Goal: Task Accomplishment & Management: Manage account settings

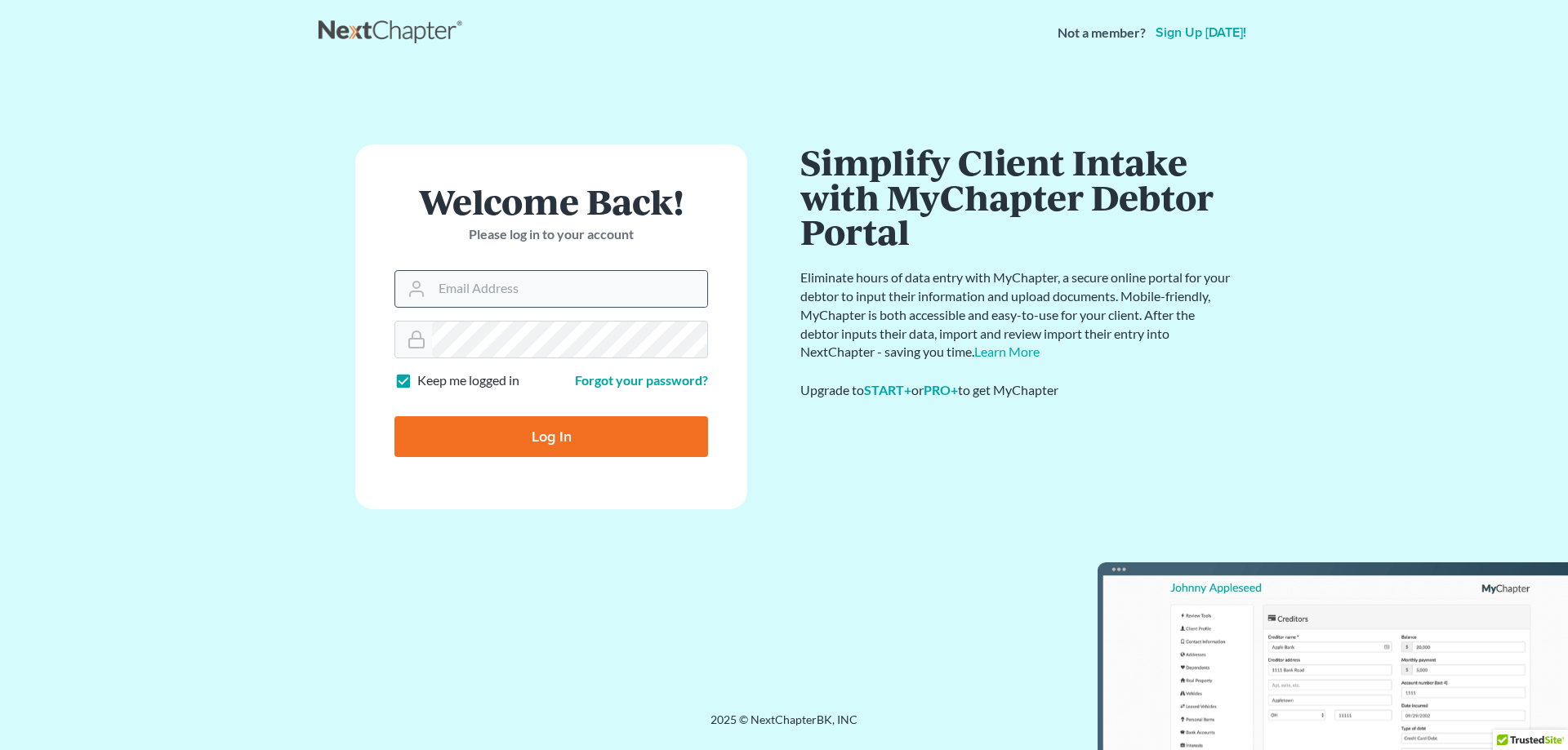
click at [707, 271] on div at bounding box center [707, 271] width 0 height 0
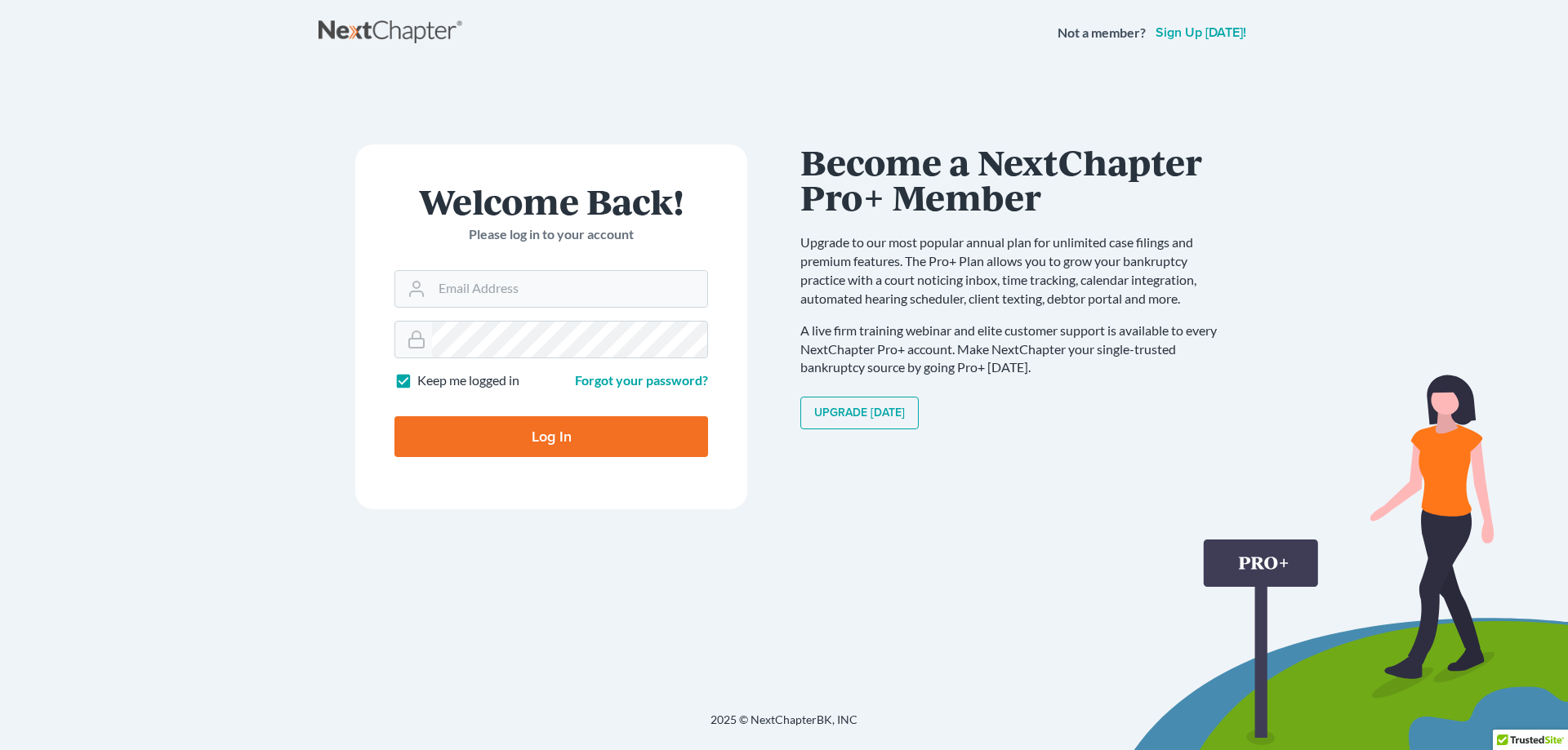
click at [0, 0] on div at bounding box center [0, 0] width 0 height 0
type input "[PERSON_NAME][EMAIL_ADDRESS][DOMAIN_NAME]"
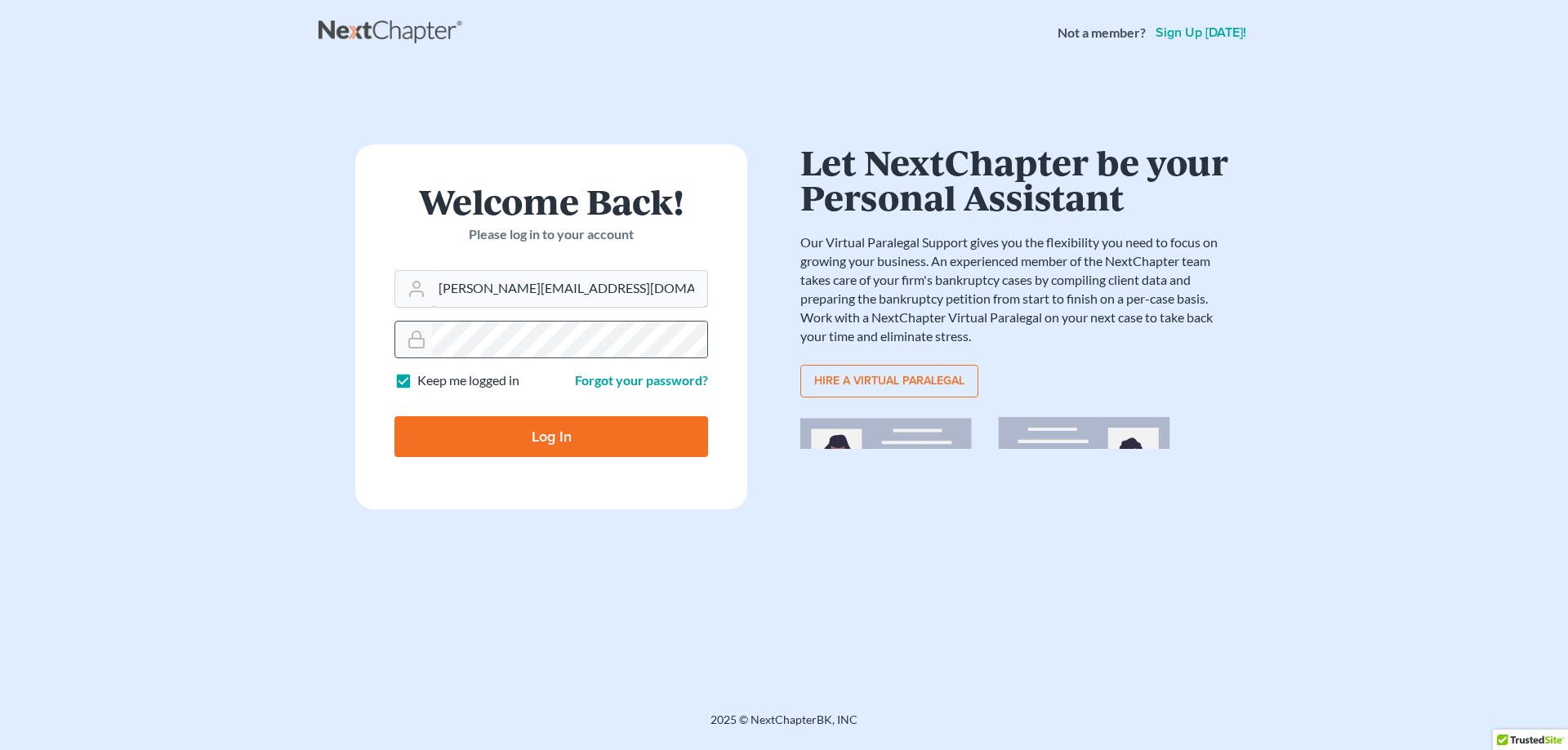
click at [707, 322] on div at bounding box center [707, 322] width 0 height 0
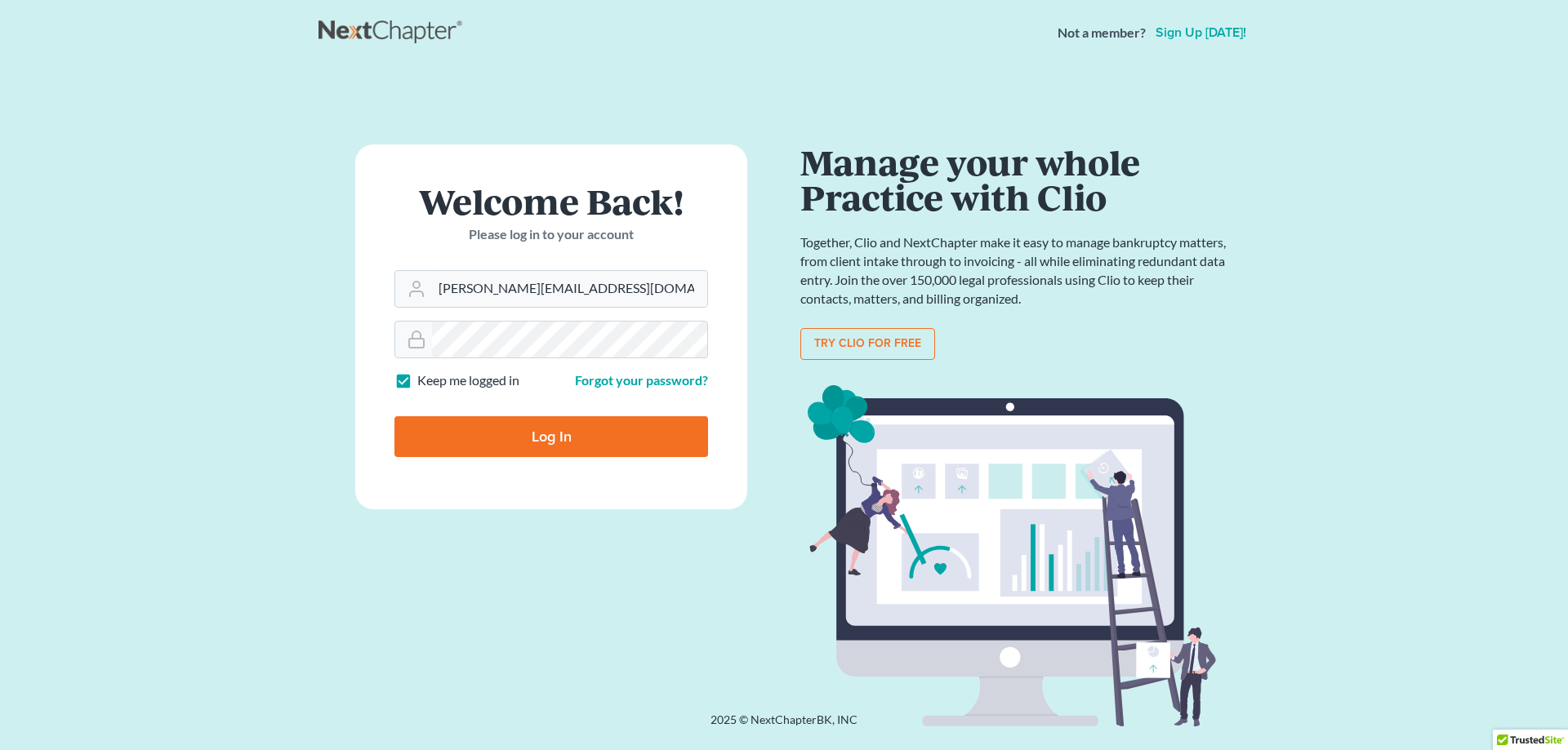
click at [796, 286] on div "Communicate Better with your Debtor with NextMessage Send and receive messages …" at bounding box center [1017, 388] width 465 height 489
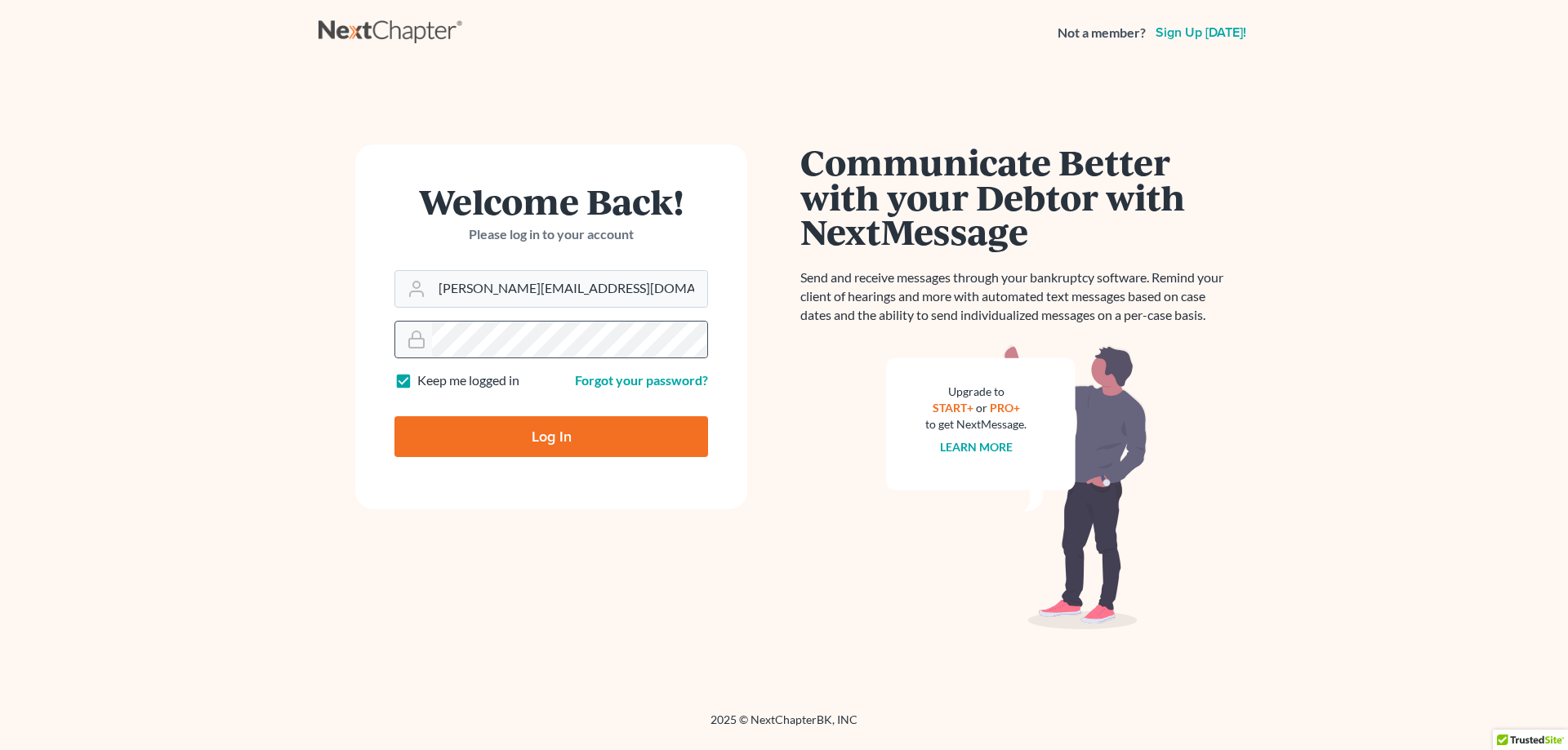
click at [707, 322] on div at bounding box center [707, 322] width 0 height 0
click at [0, 0] on div at bounding box center [0, 0] width 0 height 0
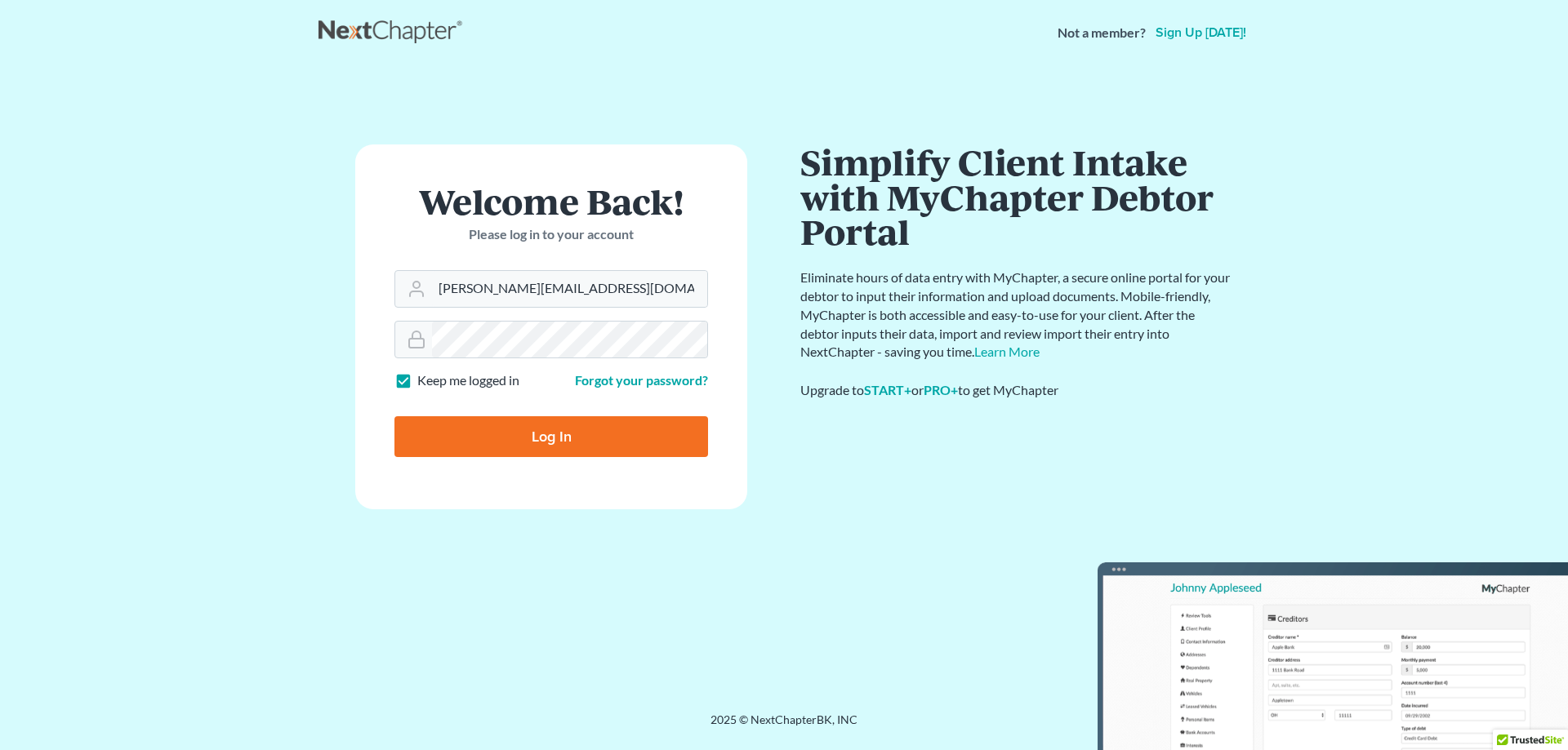
click at [618, 427] on input "Log In" at bounding box center [551, 437] width 313 height 41
type input "Thinking..."
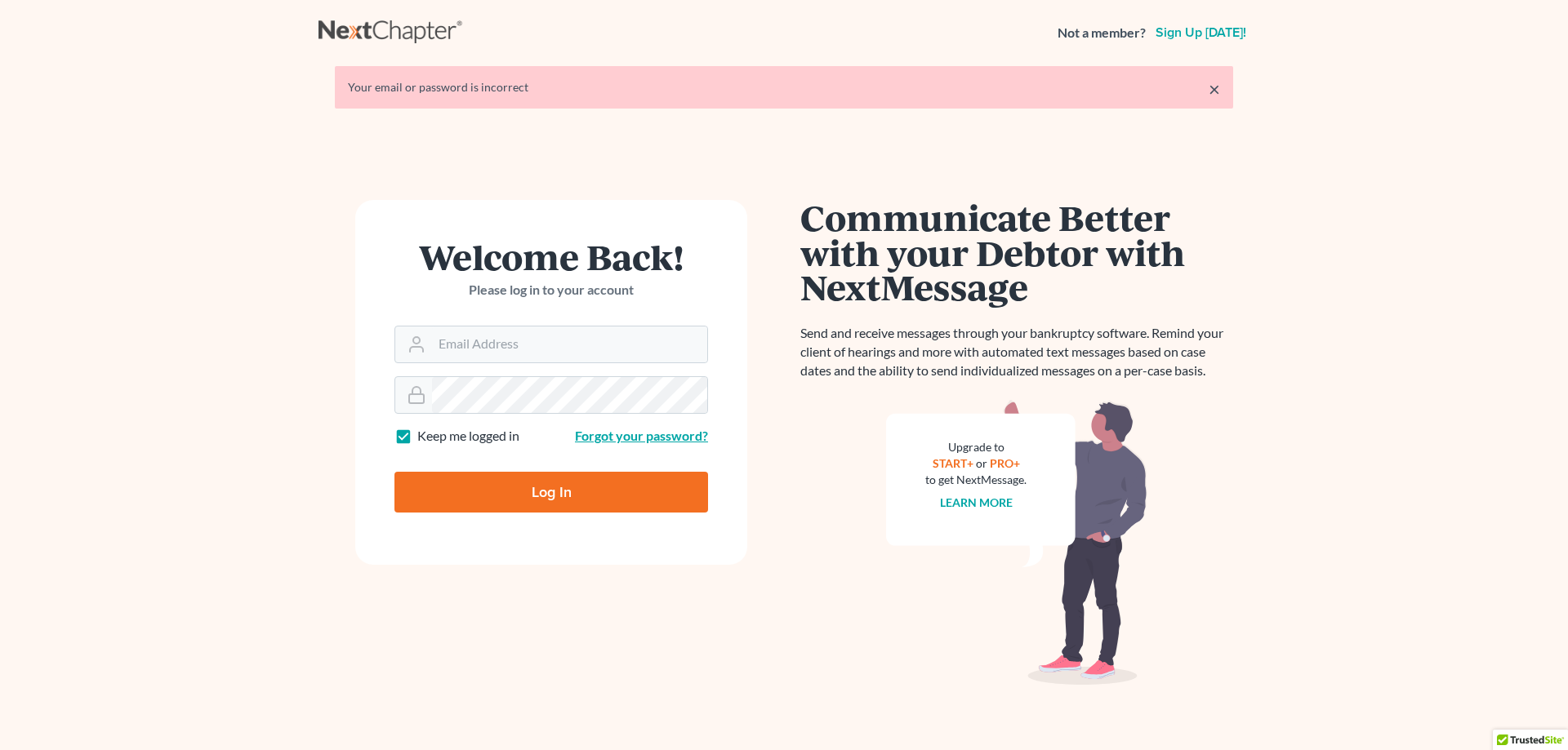
click at [630, 438] on link "Forgot your password?" at bounding box center [642, 435] width 133 height 16
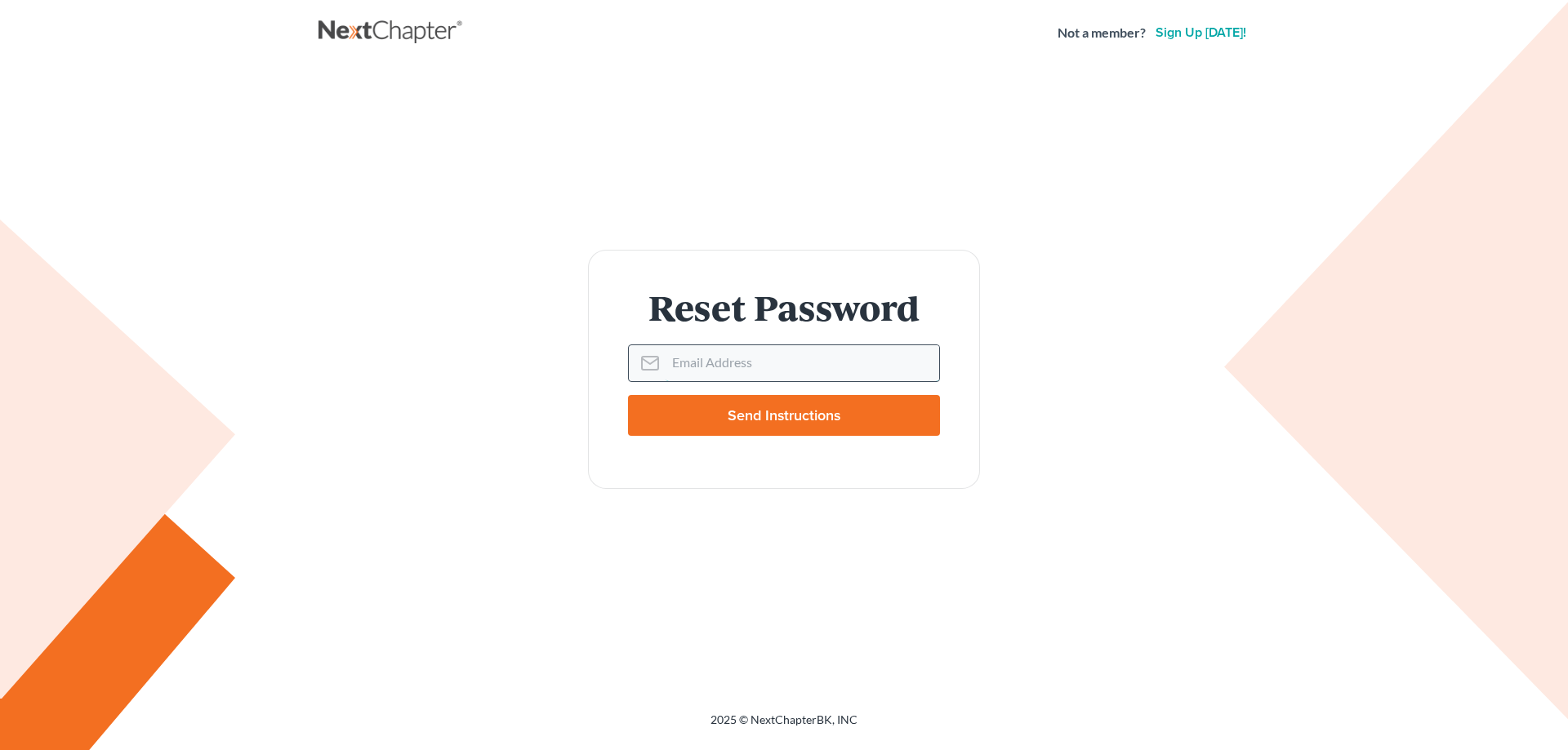
click at [730, 361] on input "Email Address" at bounding box center [802, 363] width 273 height 36
click at [0, 0] on div at bounding box center [0, 0] width 0 height 0
type input "carl.lee4@outlook.com"
click at [746, 417] on input "Send Instructions" at bounding box center [784, 416] width 311 height 41
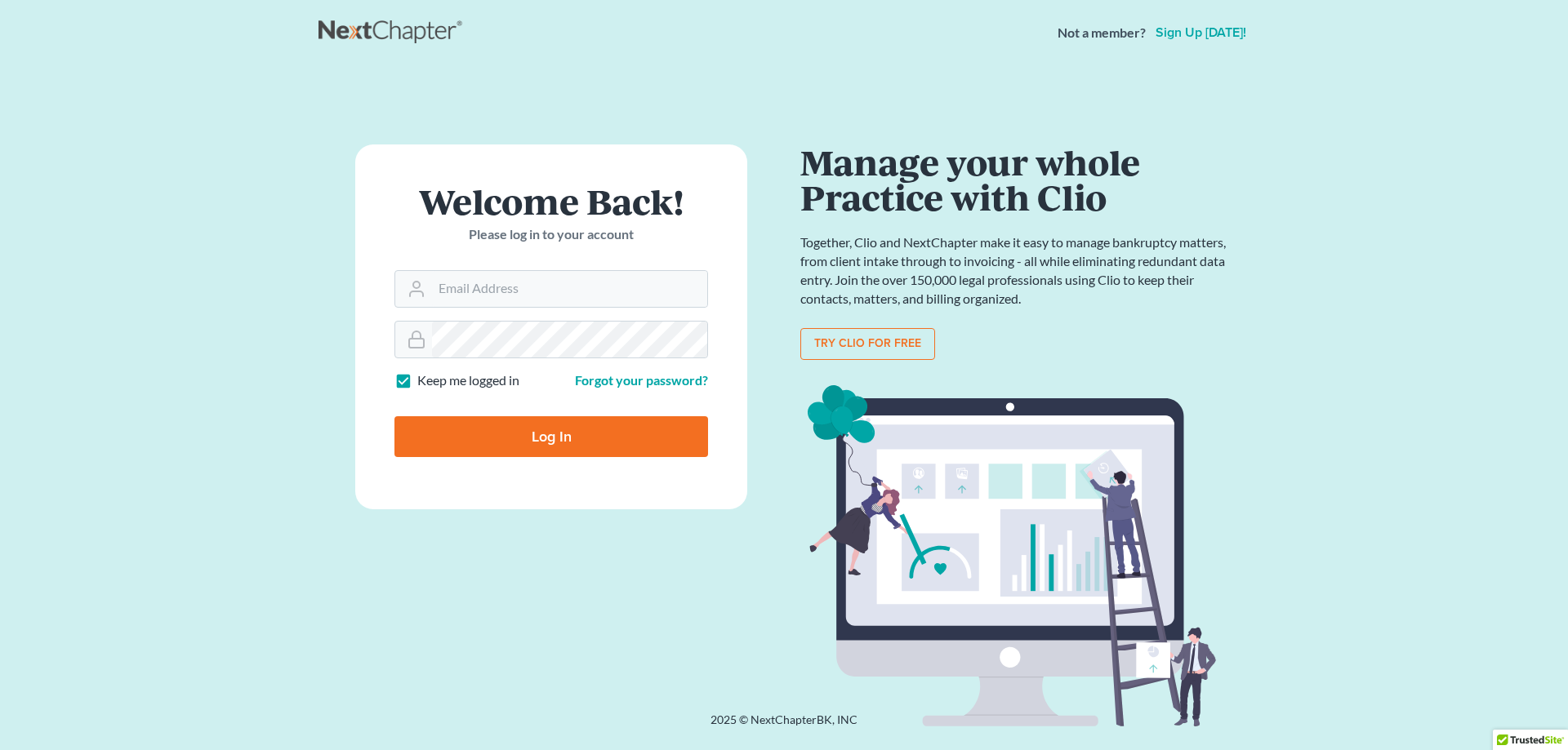
click at [0, 0] on div at bounding box center [0, 0] width 0 height 0
